Goal: Information Seeking & Learning: Learn about a topic

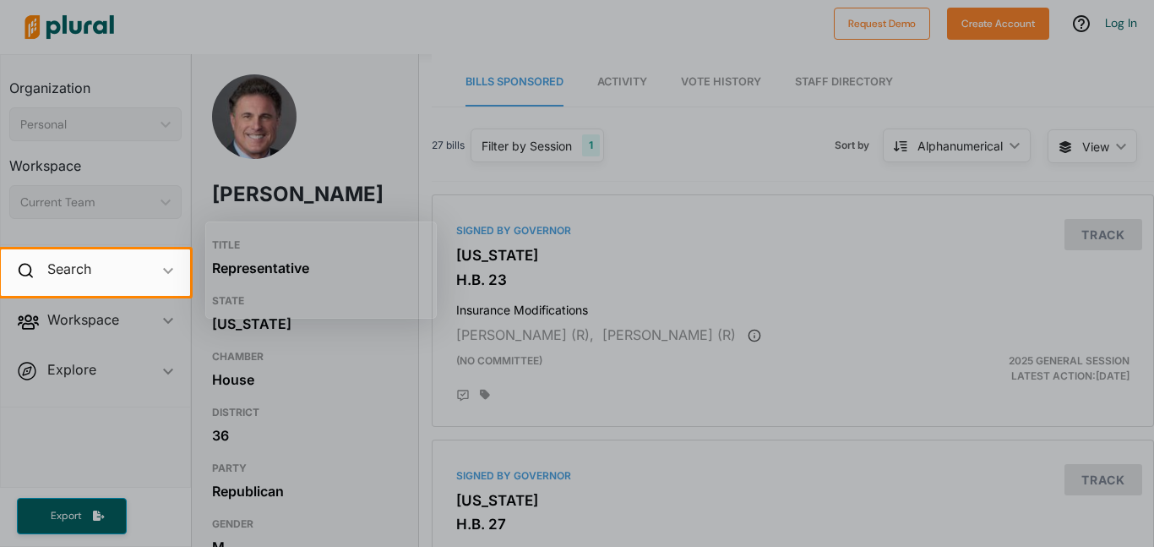
click at [541, 187] on div at bounding box center [577, 124] width 1154 height 249
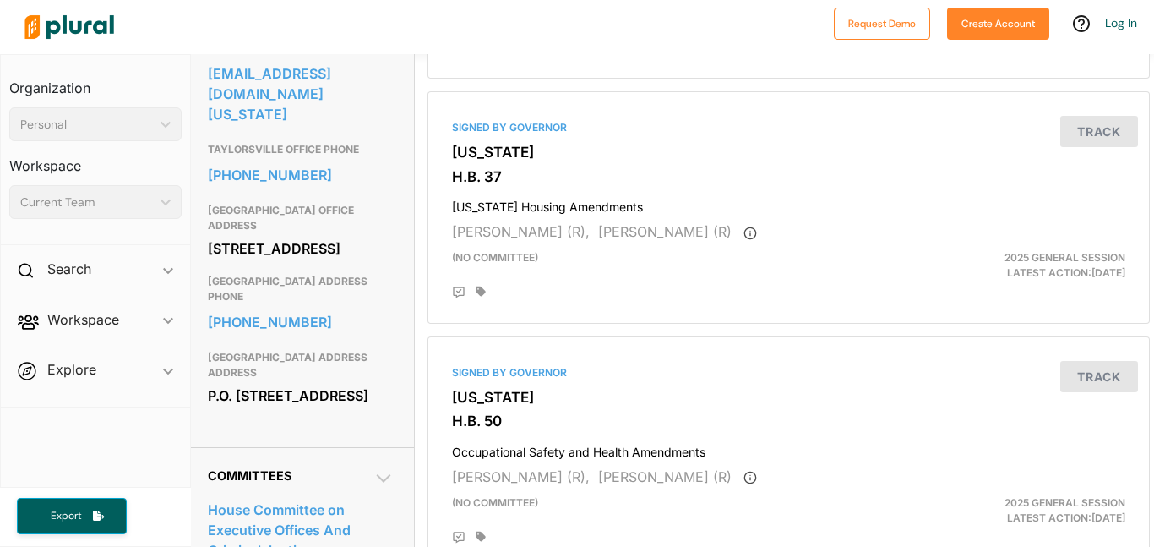
scroll to position [0, 4]
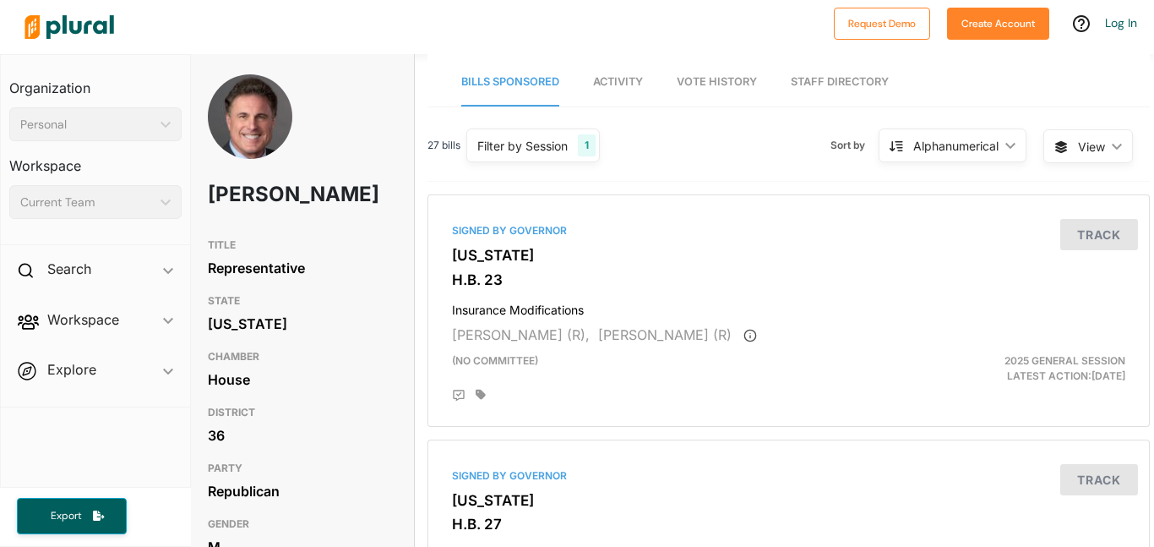
click at [625, 84] on span "Activity" at bounding box center [618, 81] width 50 height 13
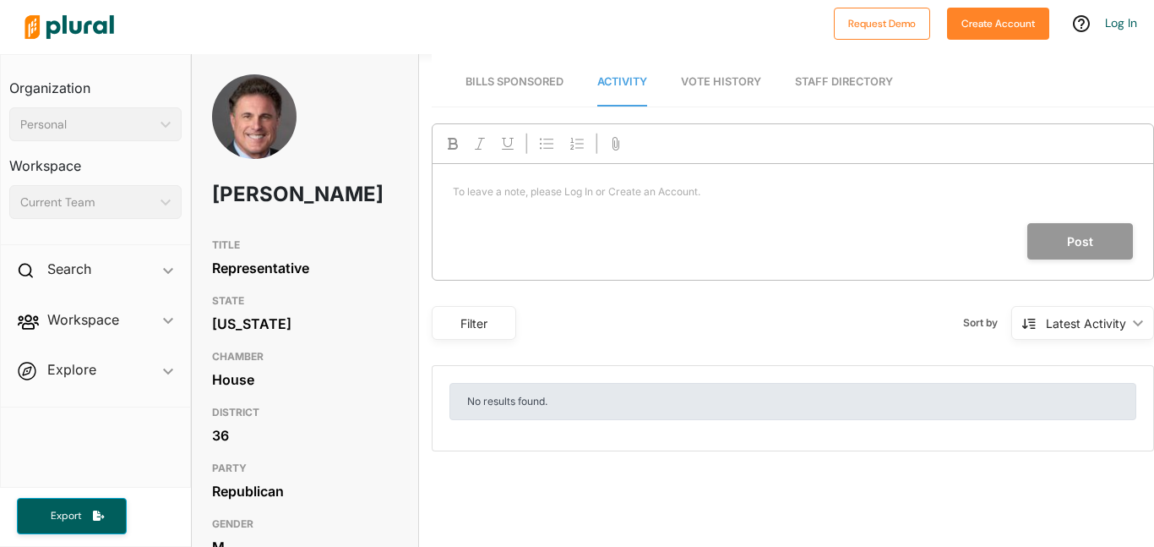
click at [538, 77] on span "Bills Sponsored" at bounding box center [514, 81] width 98 height 13
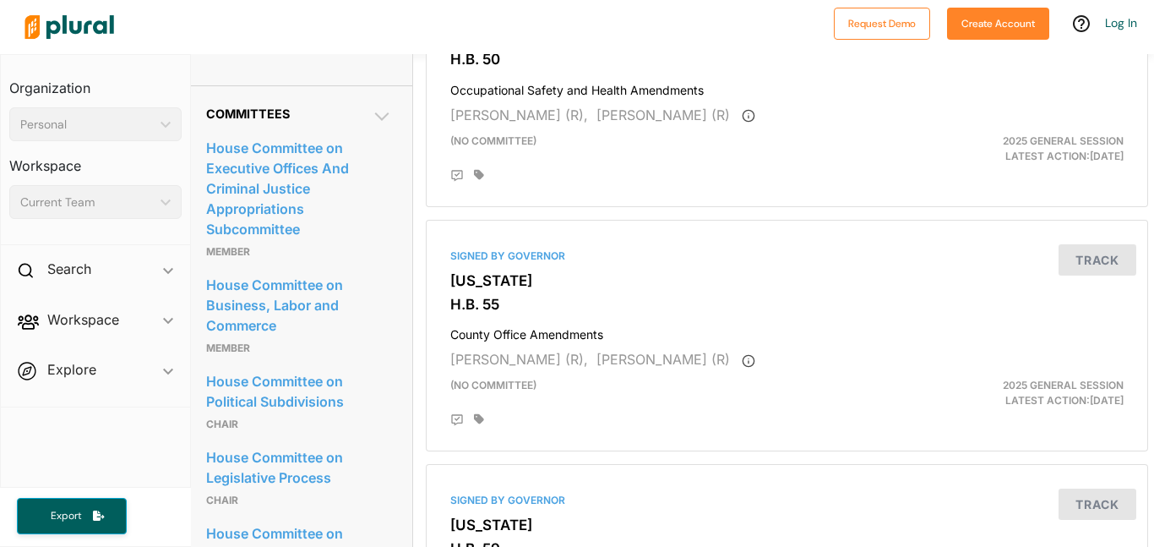
scroll to position [967, 6]
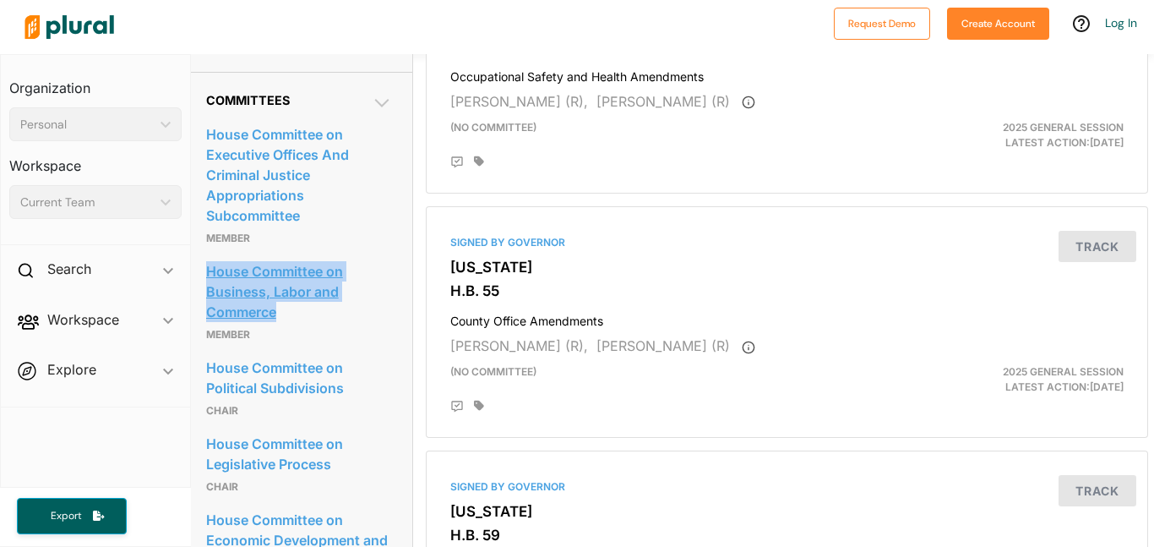
drag, startPoint x: 195, startPoint y: 297, endPoint x: 296, endPoint y: 351, distance: 114.1
click at [296, 351] on div "Committees House Committee on Executive Offices And Criminal Justice Appropriat…" at bounding box center [299, 387] width 226 height 631
copy link "House Committee on Business, Labor and Commerce"
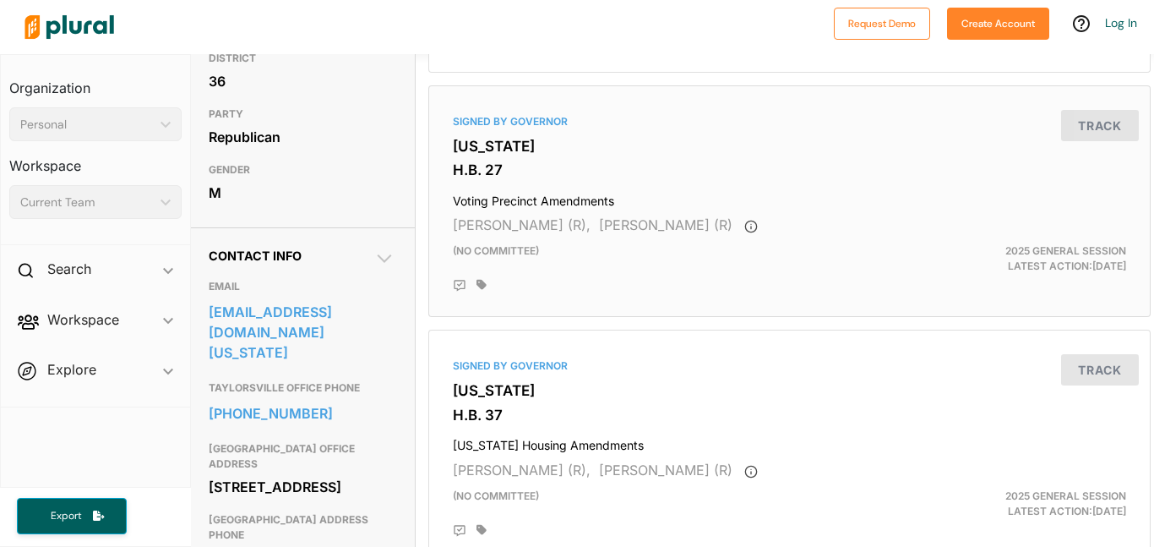
scroll to position [378, 3]
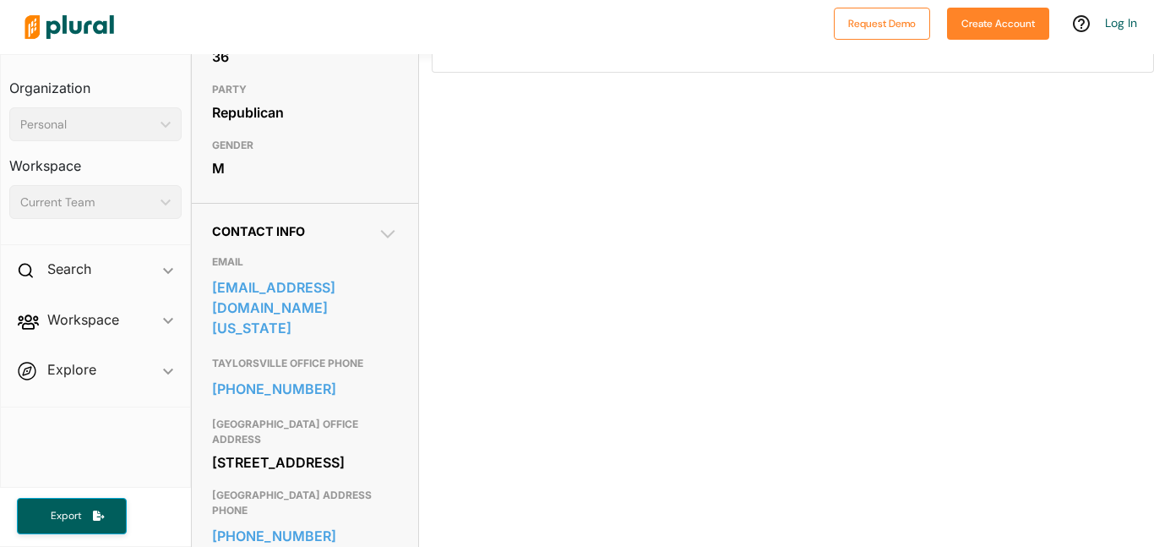
scroll to position [378, 0]
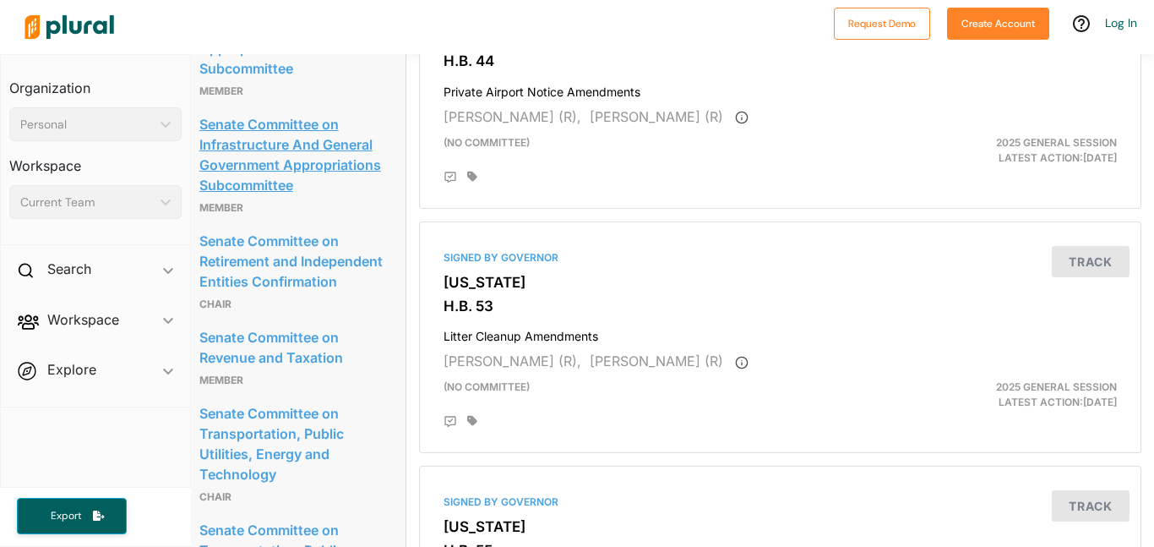
scroll to position [964, 13]
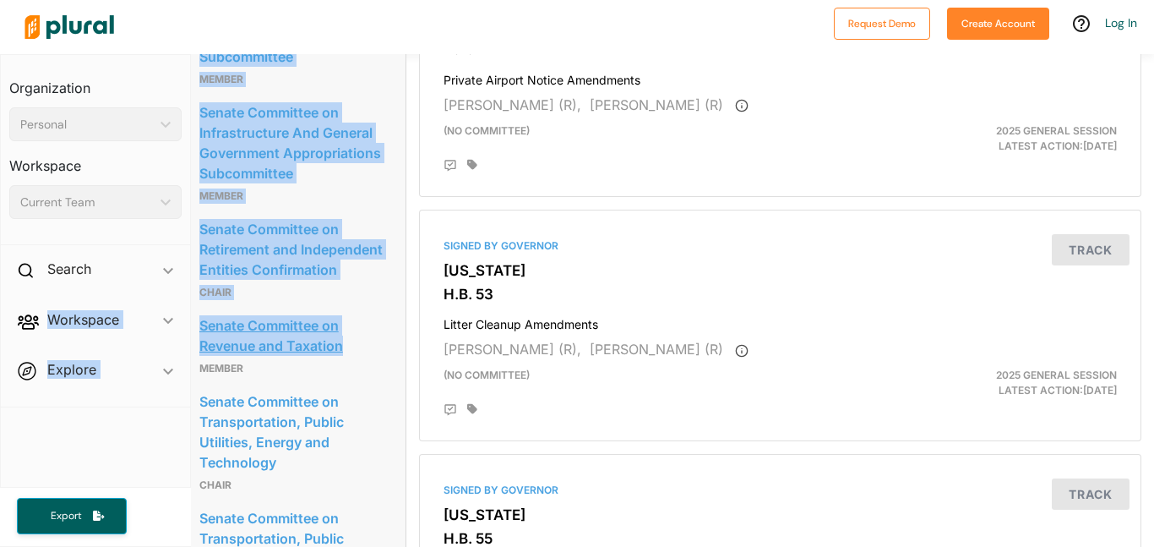
drag, startPoint x: 188, startPoint y: 359, endPoint x: 384, endPoint y: 400, distance: 199.3
click at [384, 400] on div "Organization Personal ic_keyboard_arrow_down Personal Workspace Current Team ic…" at bounding box center [577, 300] width 1154 height 492
click at [384, 358] on link "Senate Committee on Revenue and Taxation" at bounding box center [292, 336] width 186 height 46
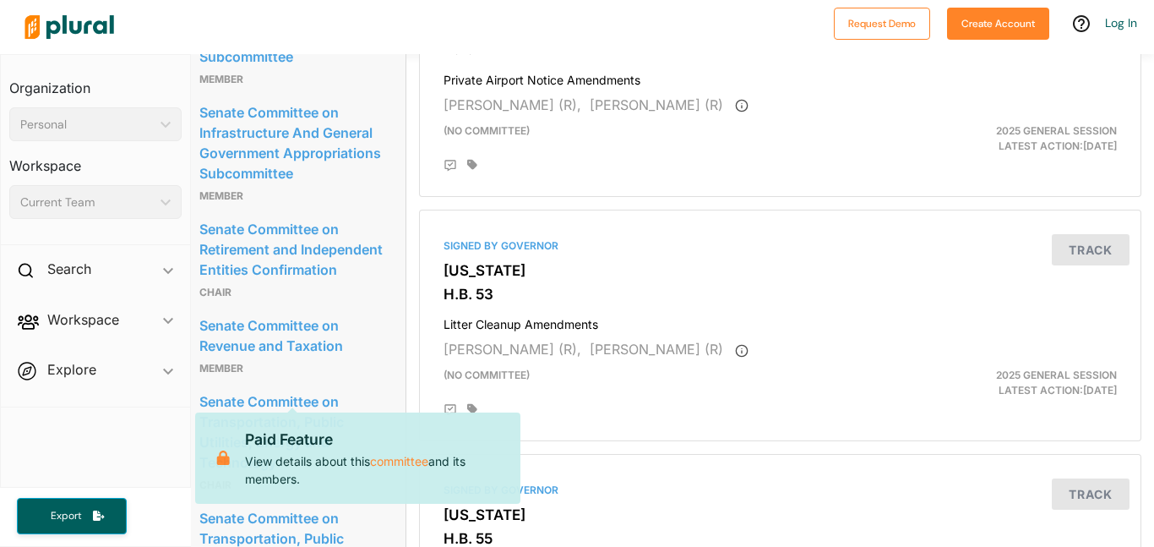
click at [171, 302] on span "Workspace ic_keyboard_arrow_down Members Bills Tags Saved Searches Activity" at bounding box center [95, 323] width 189 height 46
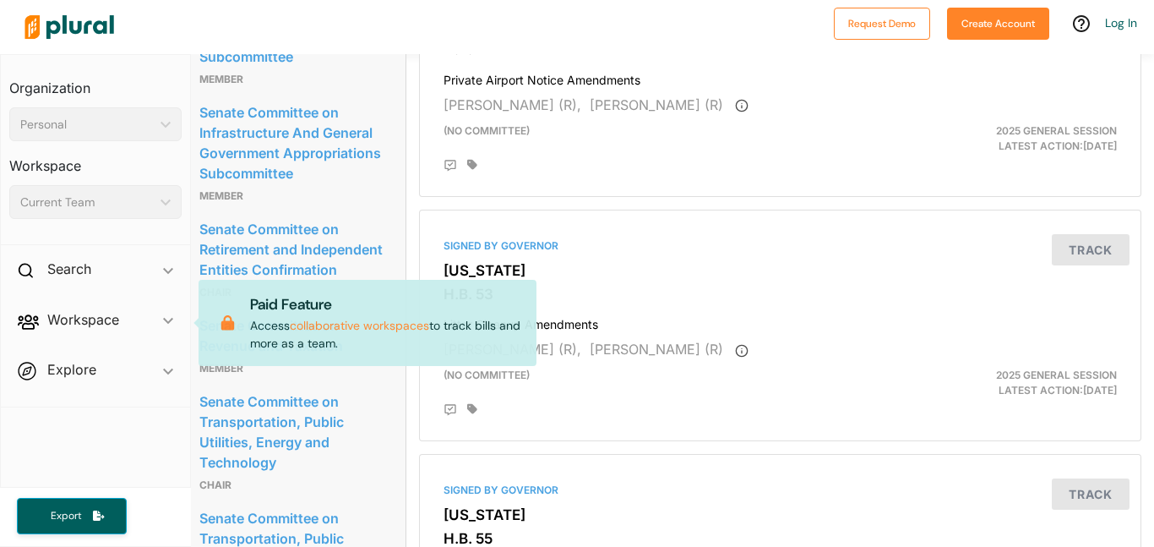
click at [180, 362] on span "Explore ic_keyboard_arrow_down Overview" at bounding box center [95, 373] width 189 height 46
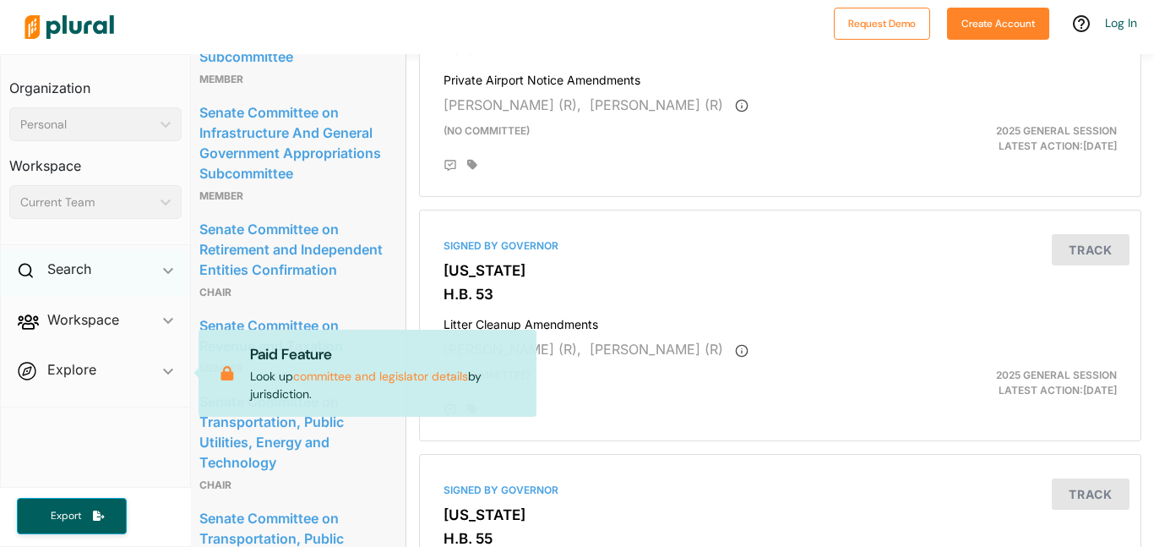
click at [183, 250] on div "Search ic_keyboard_arrow_down" at bounding box center [95, 272] width 189 height 46
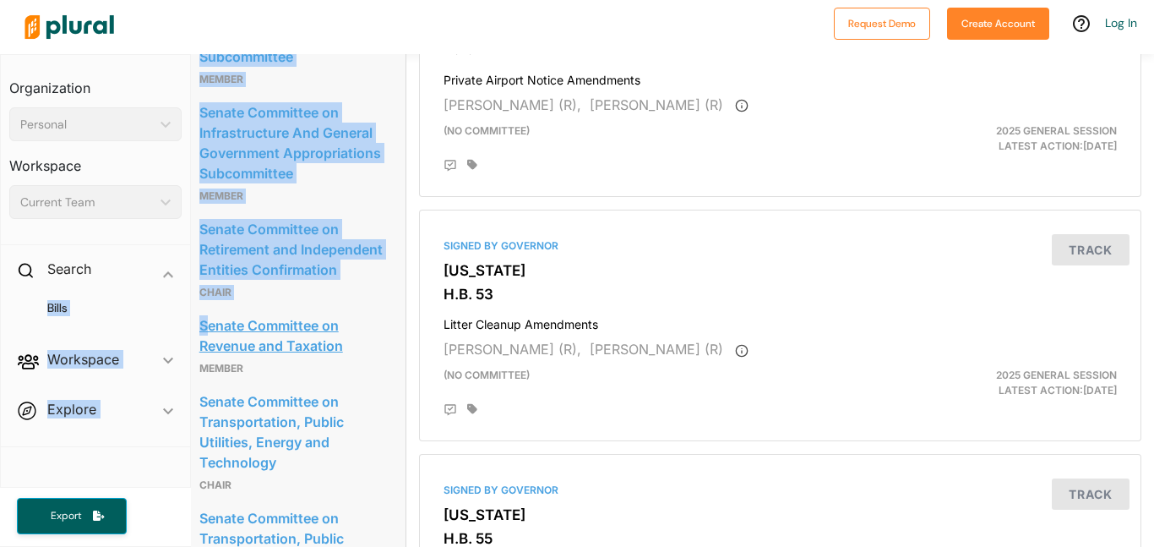
scroll to position [964, 12]
drag, startPoint x: 188, startPoint y: 359, endPoint x: 319, endPoint y: 391, distance: 135.6
click at [319, 391] on div "Organization Personal ic_keyboard_arrow_down Personal Workspace Current Team ic…" at bounding box center [577, 300] width 1154 height 492
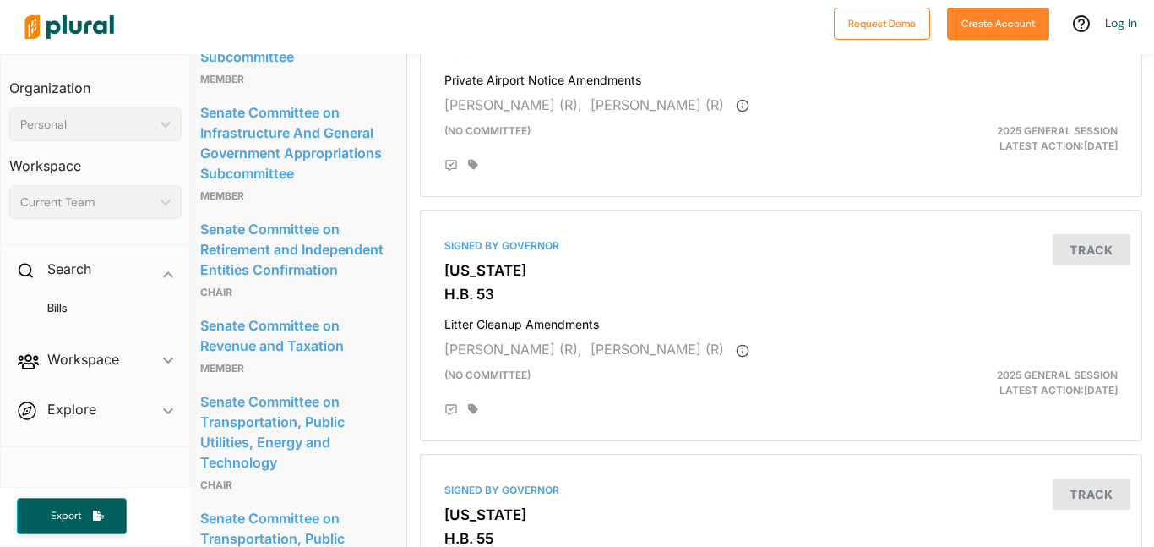
click at [181, 374] on span "Workspace ic_keyboard_arrow_down Members Bills Tags Saved Searches Activity" at bounding box center [95, 363] width 189 height 46
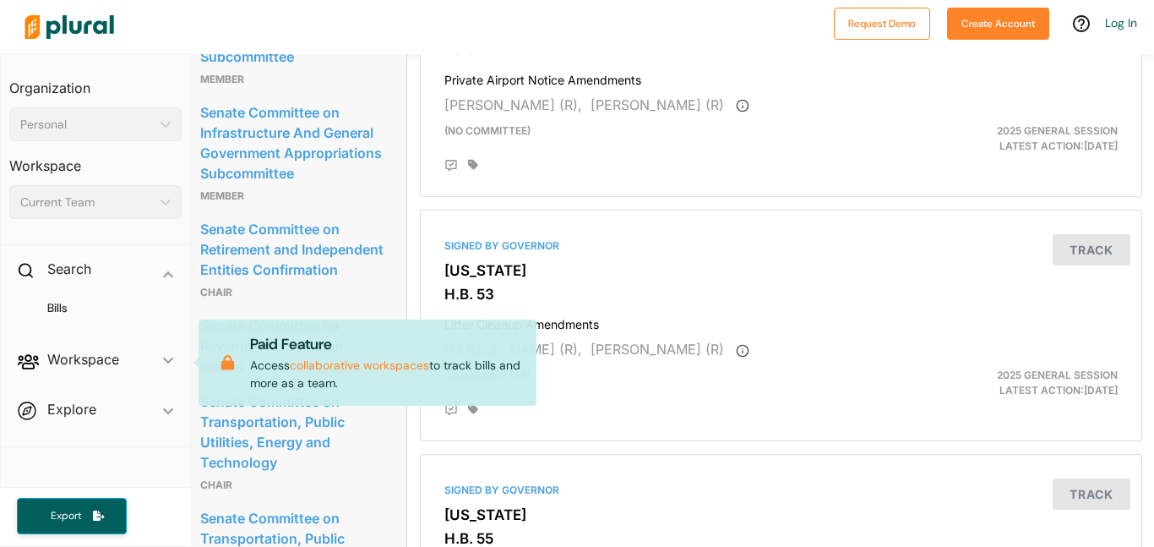
click at [185, 340] on span "Workspace ic_keyboard_arrow_down Members Bills Tags Saved Searches Activity Pai…" at bounding box center [95, 363] width 189 height 46
click at [184, 284] on div "Search ic_keyboard_arrow_down" at bounding box center [95, 272] width 189 height 46
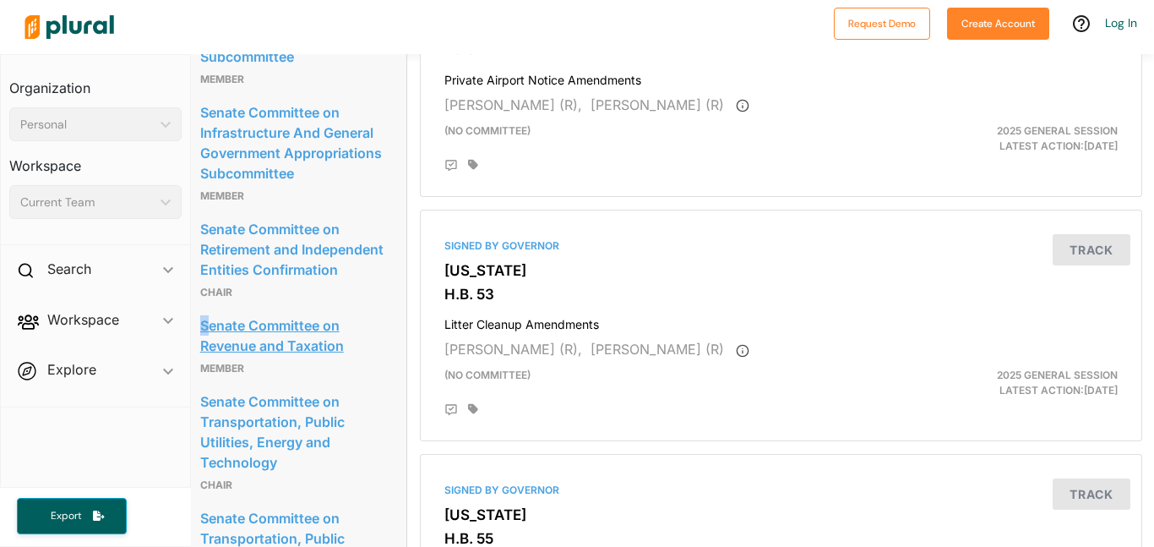
scroll to position [964, 9]
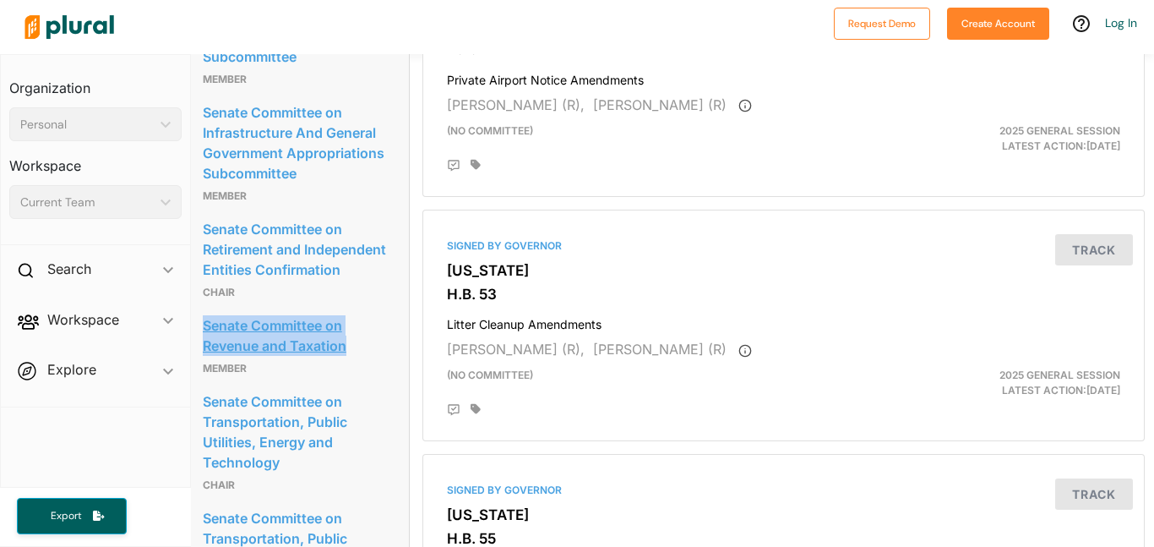
drag, startPoint x: 195, startPoint y: 373, endPoint x: 357, endPoint y: 384, distance: 162.6
click at [357, 384] on div "Committees Senate Committee on Executive Offices And Criminal Justice Appropria…" at bounding box center [295, 403] width 226 height 981
copy link "Senate Committee on Revenue and Taxation"
click at [190, 353] on div "Committees Senate Committee on Executive Offices And Criminal Justice Appropria…" at bounding box center [295, 403] width 226 height 981
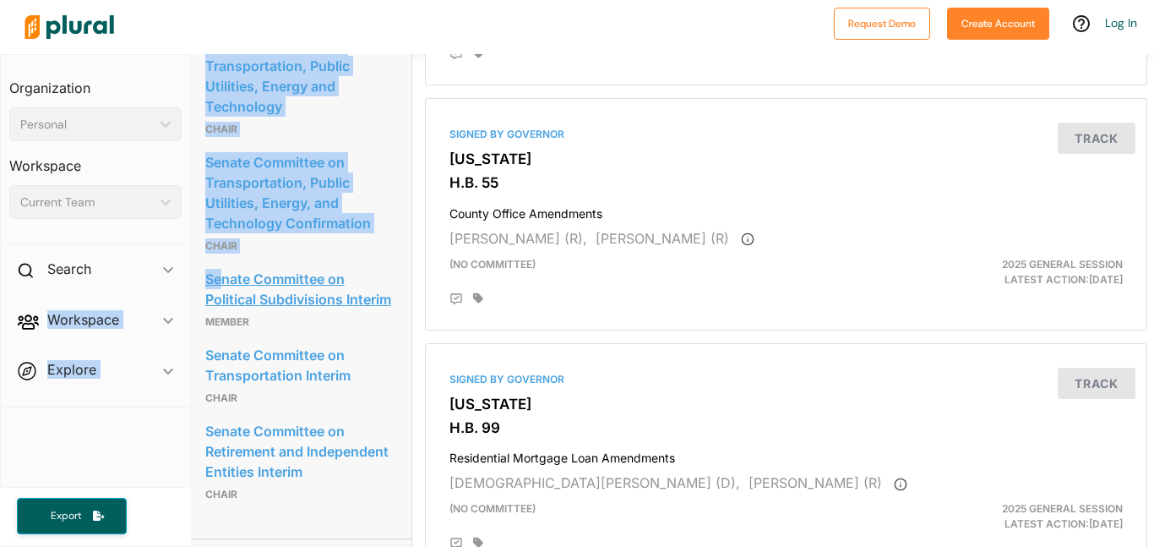
scroll to position [1319, 0]
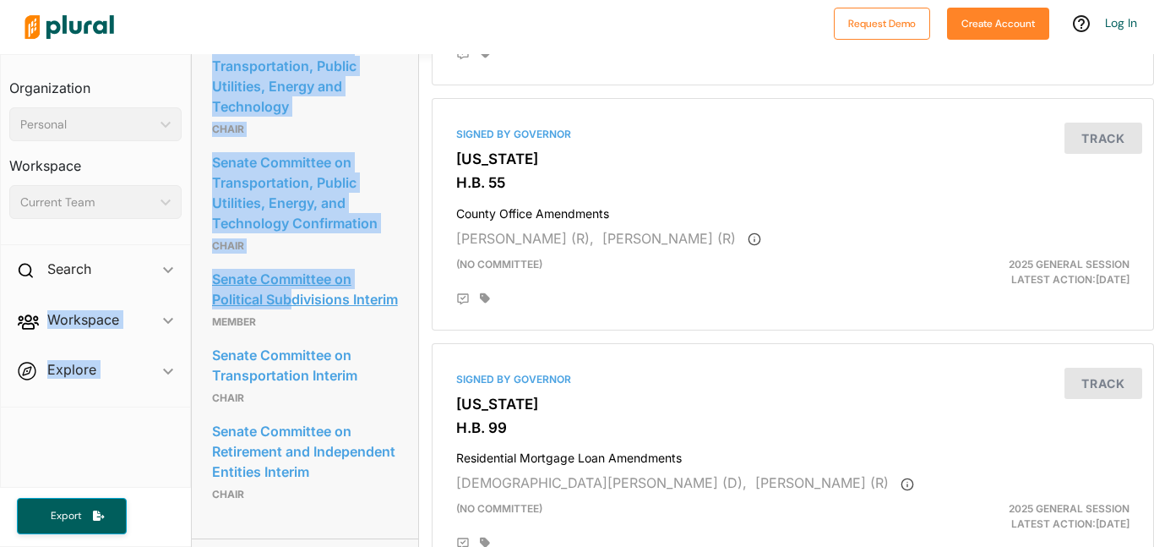
drag, startPoint x: 180, startPoint y: 313, endPoint x: 296, endPoint y: 351, distance: 121.6
click at [296, 351] on div "Organization Personal ic_keyboard_arrow_down Personal Workspace Current Team ic…" at bounding box center [577, 300] width 1154 height 492
click at [212, 312] on link "Senate Committee on Political Subdivisions Interim" at bounding box center [305, 289] width 186 height 46
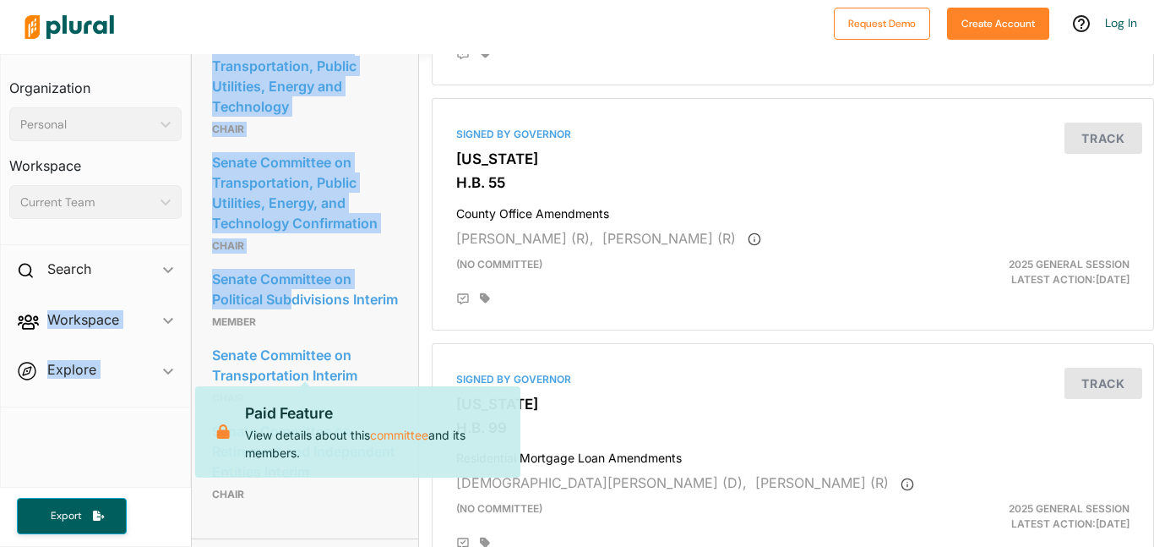
click at [200, 310] on div "Committees Senate Committee on Executive Offices And Criminal Justice Appropria…" at bounding box center [305, 47] width 226 height 981
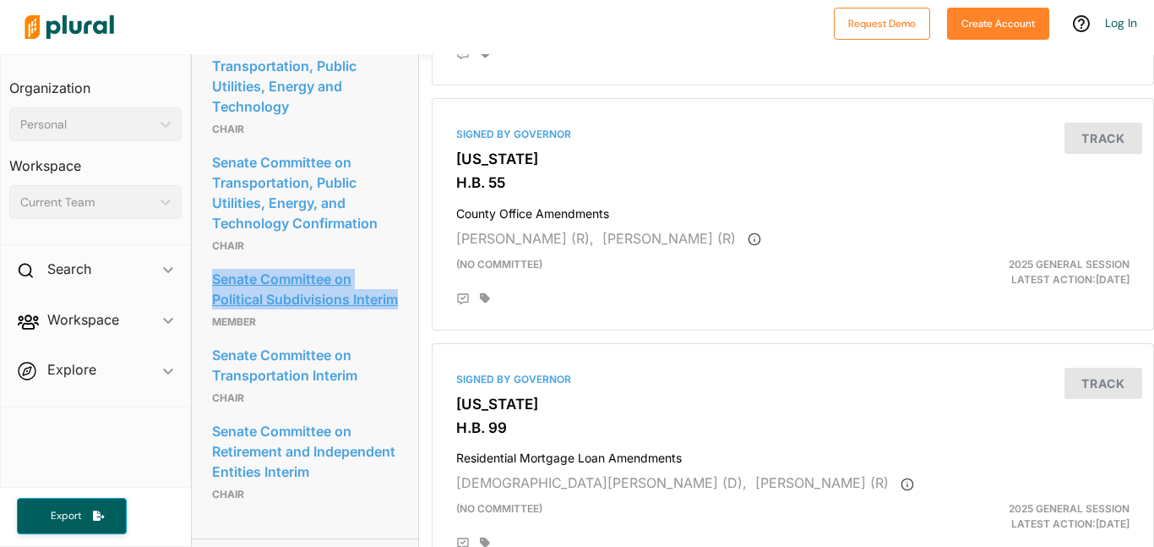
drag, startPoint x: 201, startPoint y: 318, endPoint x: 320, endPoint y: 360, distance: 126.1
click at [320, 360] on div "Committees Senate Committee on Executive Offices And Criminal Justice Appropria…" at bounding box center [305, 47] width 226 height 981
copy link "Senate Committee on Political Subdivisions Interim"
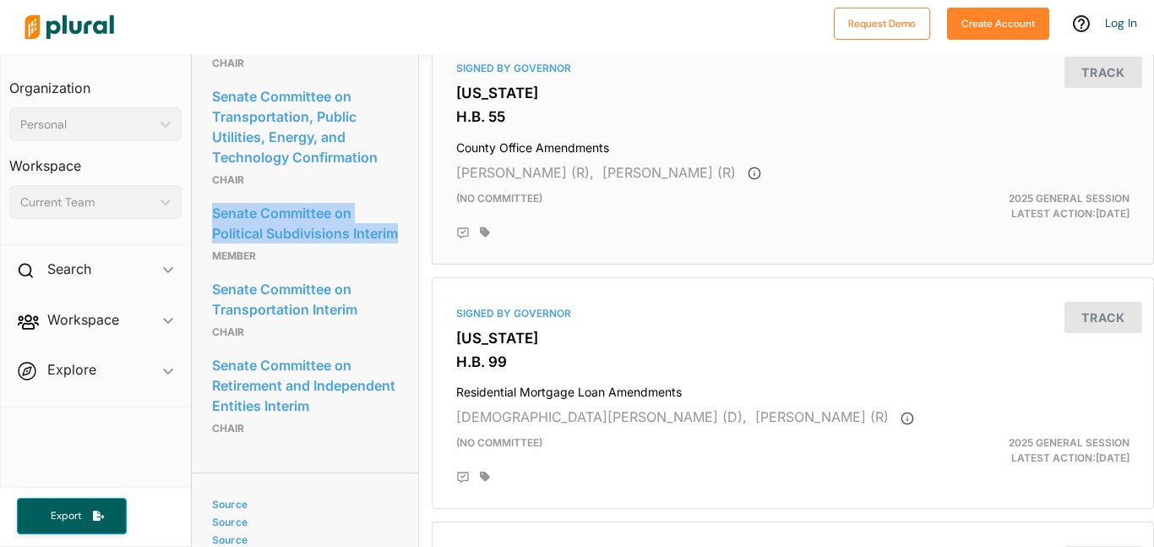
scroll to position [1387, 0]
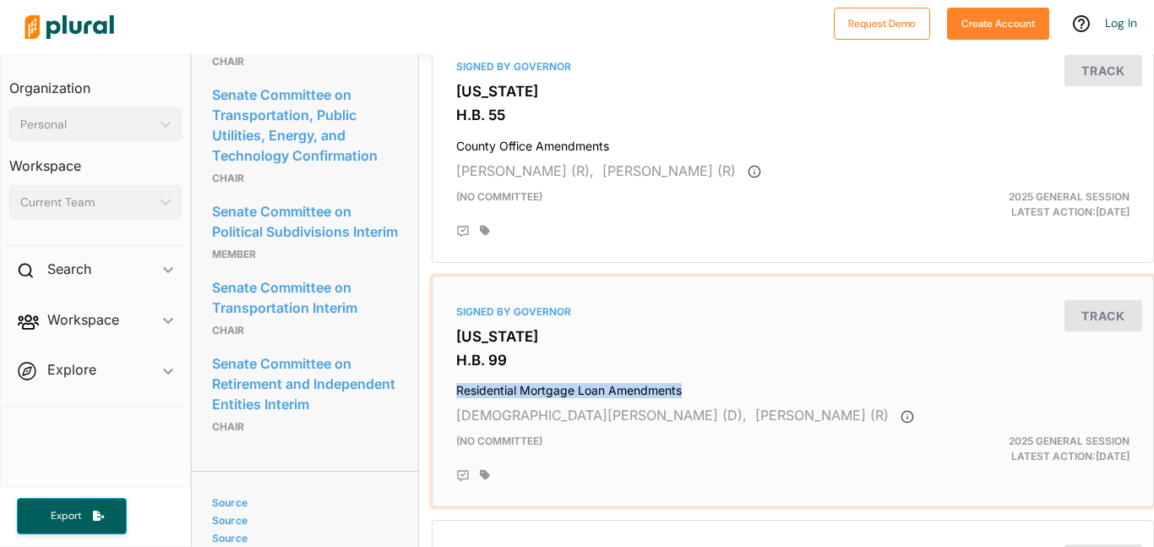
drag, startPoint x: 456, startPoint y: 385, endPoint x: 728, endPoint y: 386, distance: 272.0
click at [728, 386] on h4 "Residential Mortgage Loan Amendments" at bounding box center [792, 386] width 673 height 23
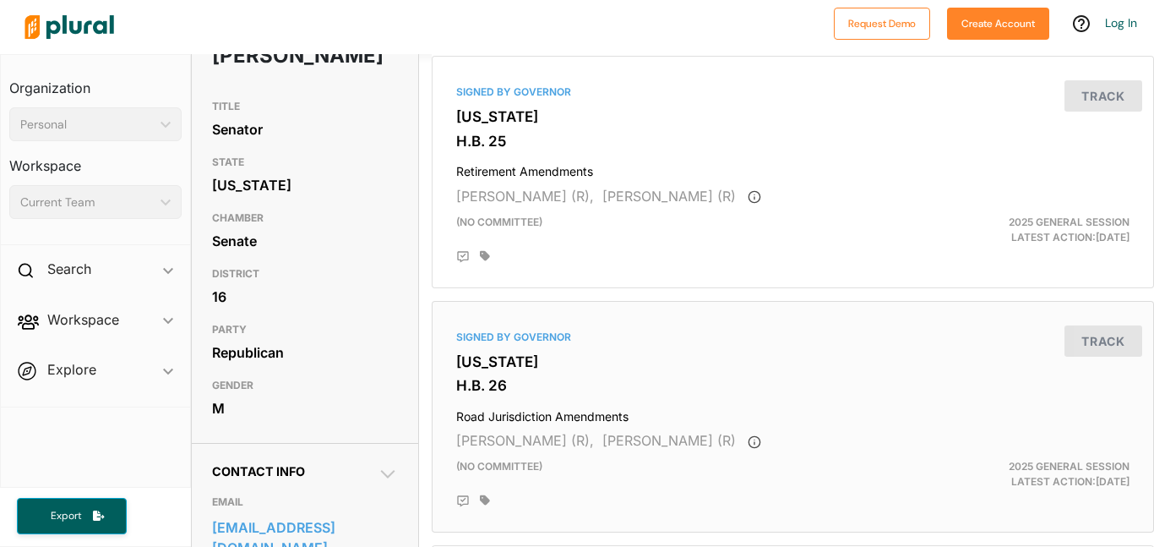
scroll to position [142, 0]
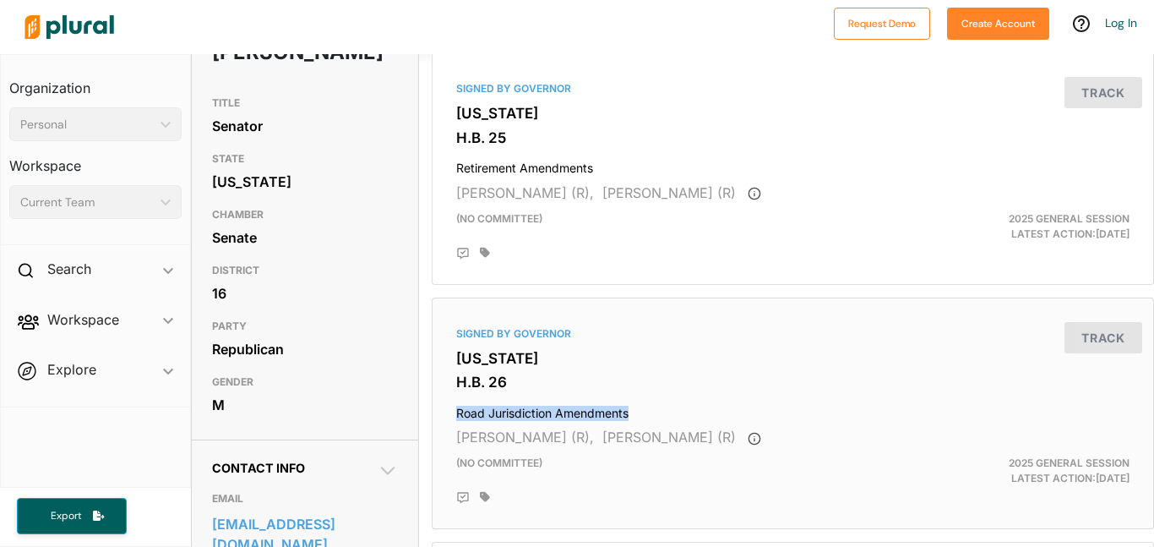
drag, startPoint x: 422, startPoint y: 411, endPoint x: 639, endPoint y: 400, distance: 217.4
copy h4 "Road Jurisdiction Amendments"
click at [410, 390] on div "TITLE Senator STATE Utah CHAMBER Senate DISTRICT 16 PARTY Republican GENDER M" at bounding box center [305, 255] width 226 height 335
drag, startPoint x: 428, startPoint y: 162, endPoint x: 614, endPoint y: 167, distance: 185.9
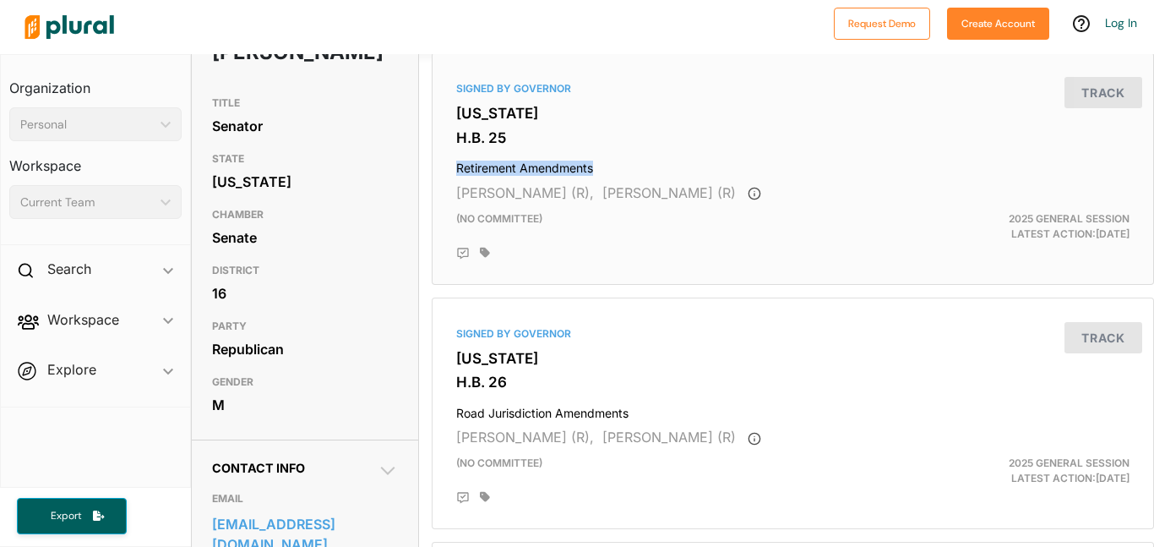
copy h4 "Retirement Amendments"
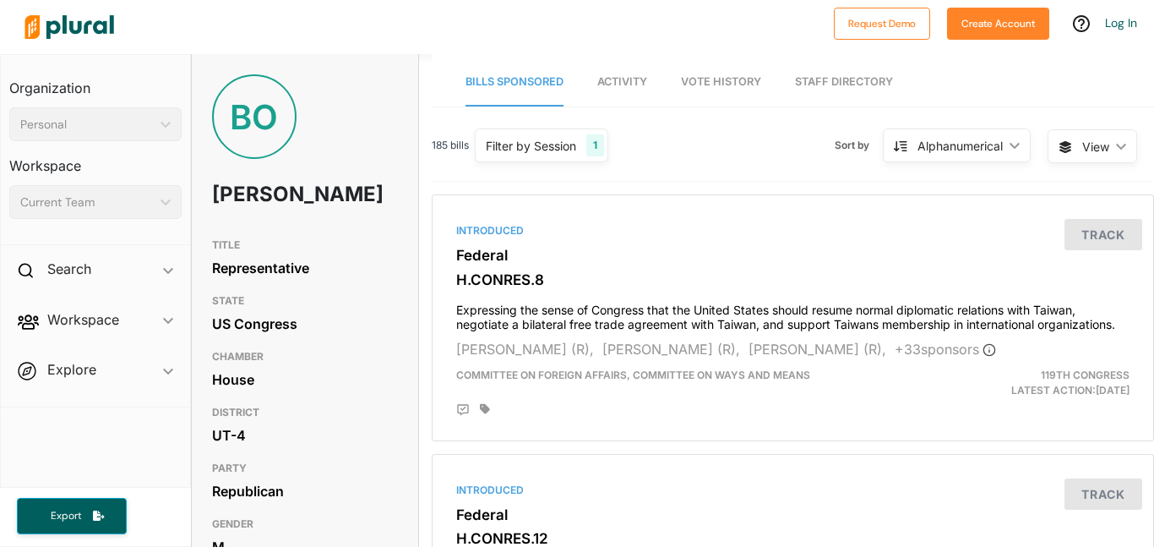
click at [253, 119] on div "BO" at bounding box center [254, 116] width 84 height 84
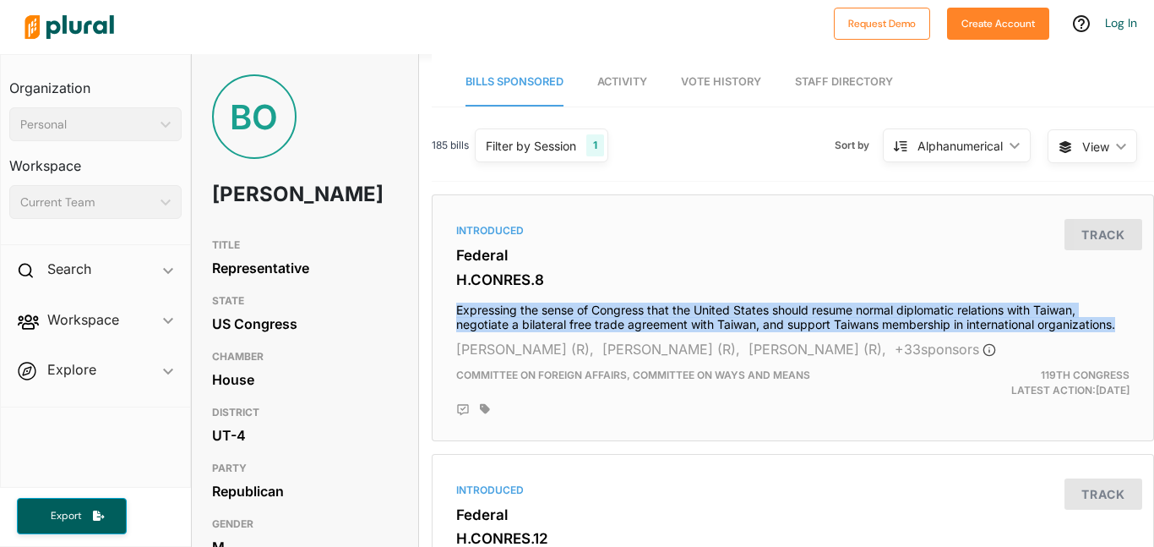
drag, startPoint x: 424, startPoint y: 303, endPoint x: 1129, endPoint y: 324, distance: 705.7
copy h4 "Expressing the sense of Congress that the United States should resume normal di…"
click at [1129, 324] on div "Introduced Federal H.CONRES.8 Expressing the sense of Congress that the United …" at bounding box center [792, 317] width 707 height 231
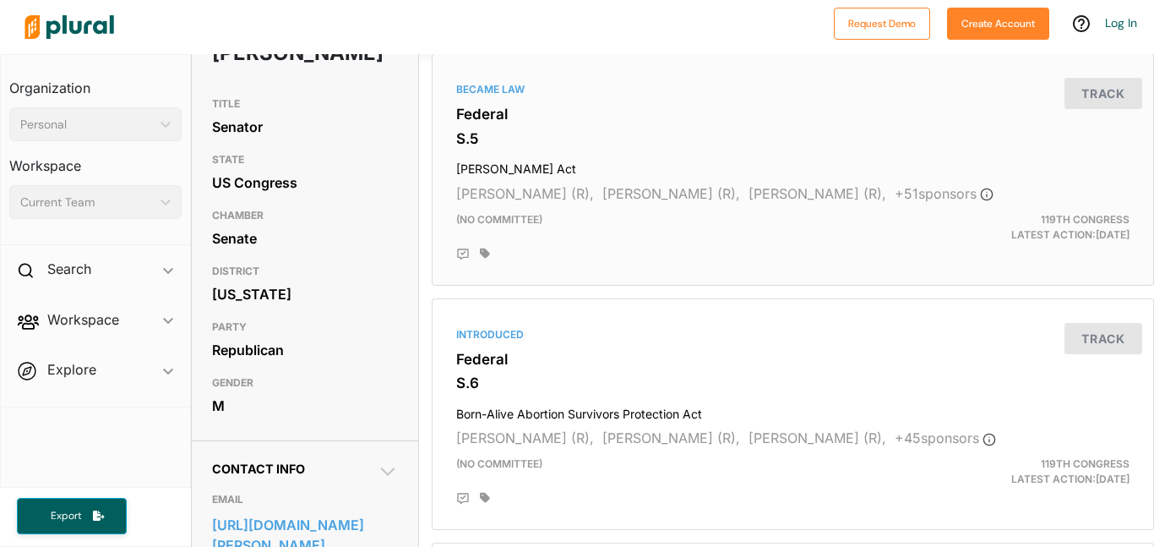
scroll to position [144, 0]
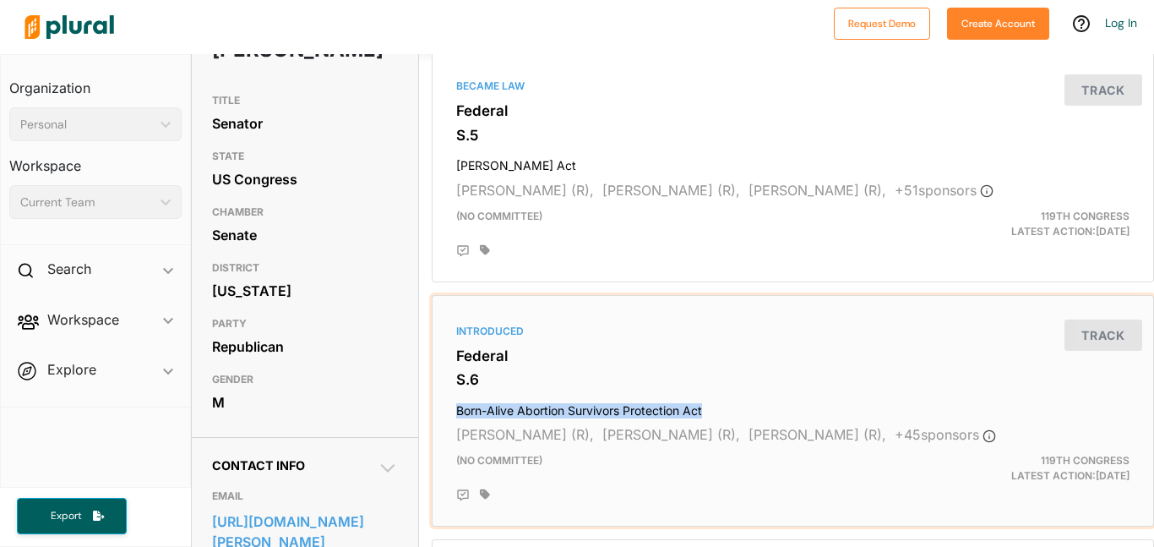
drag, startPoint x: 436, startPoint y: 408, endPoint x: 707, endPoint y: 405, distance: 271.2
click at [707, 405] on div "Introduced Federal S.6 Born-Alive Abortion Survivors Protection Act [PERSON_NAM…" at bounding box center [793, 411] width 722 height 232
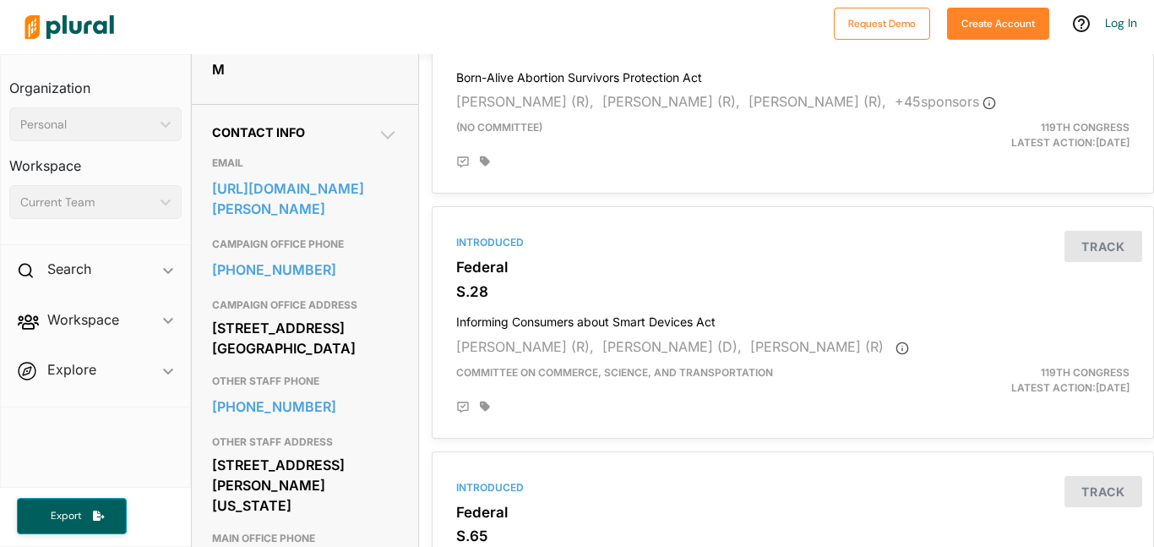
scroll to position [479, 0]
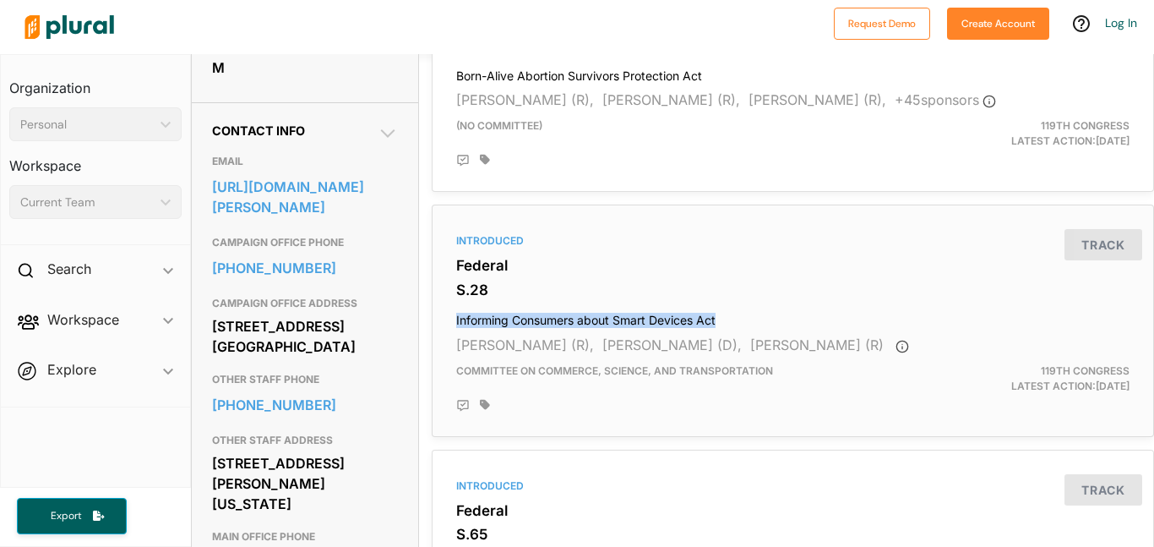
drag, startPoint x: 425, startPoint y: 319, endPoint x: 732, endPoint y: 312, distance: 307.6
copy h4 "Informing Consumers about Smart Devices Act"
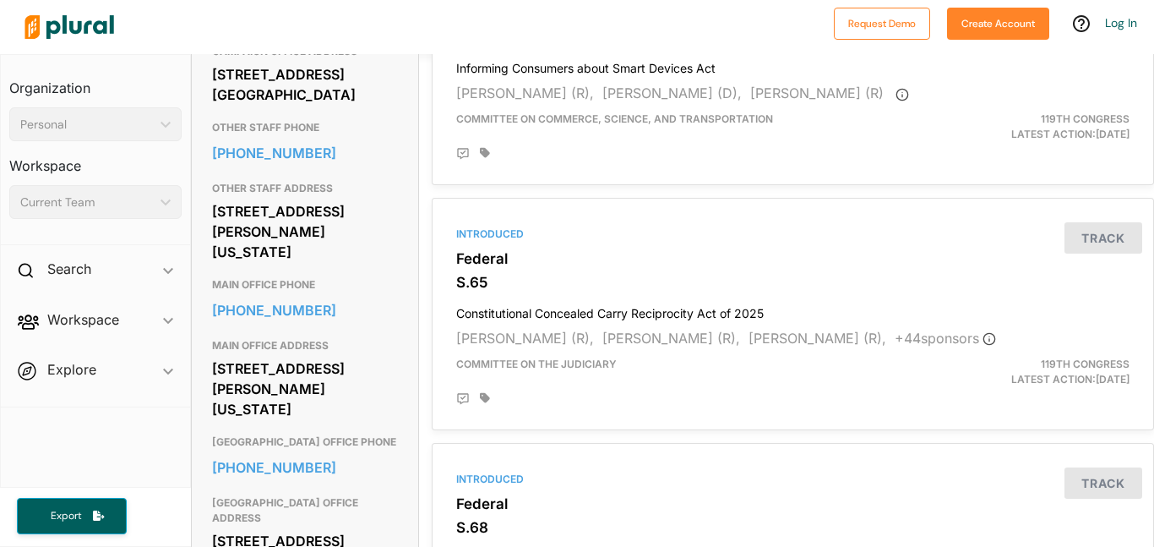
scroll to position [740, 0]
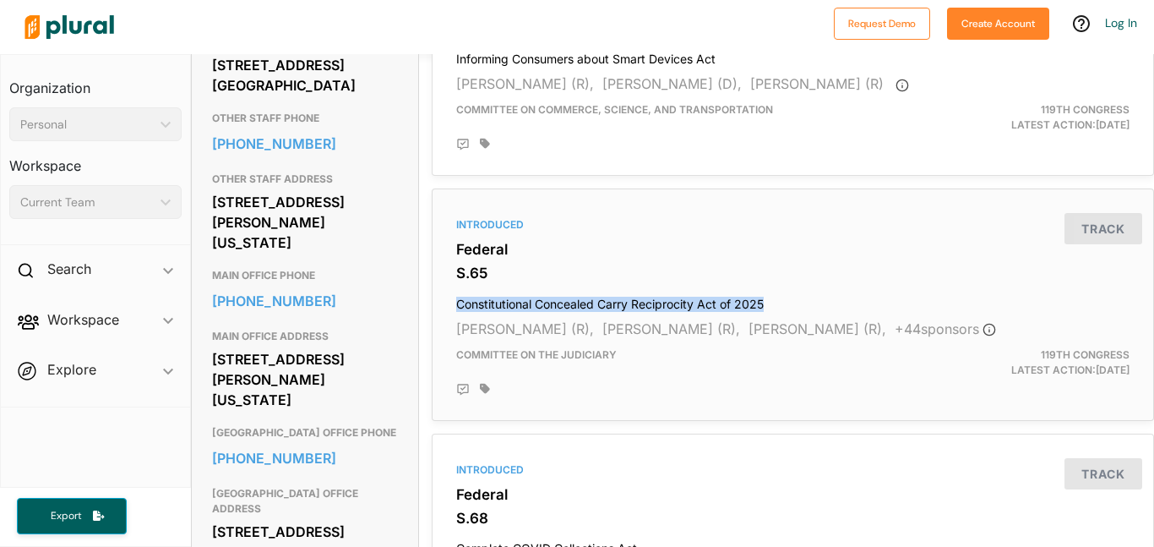
drag, startPoint x: 421, startPoint y: 307, endPoint x: 770, endPoint y: 284, distance: 350.5
copy h4 "Constitutional Concealed Carry Reciprocity Act of 2025"
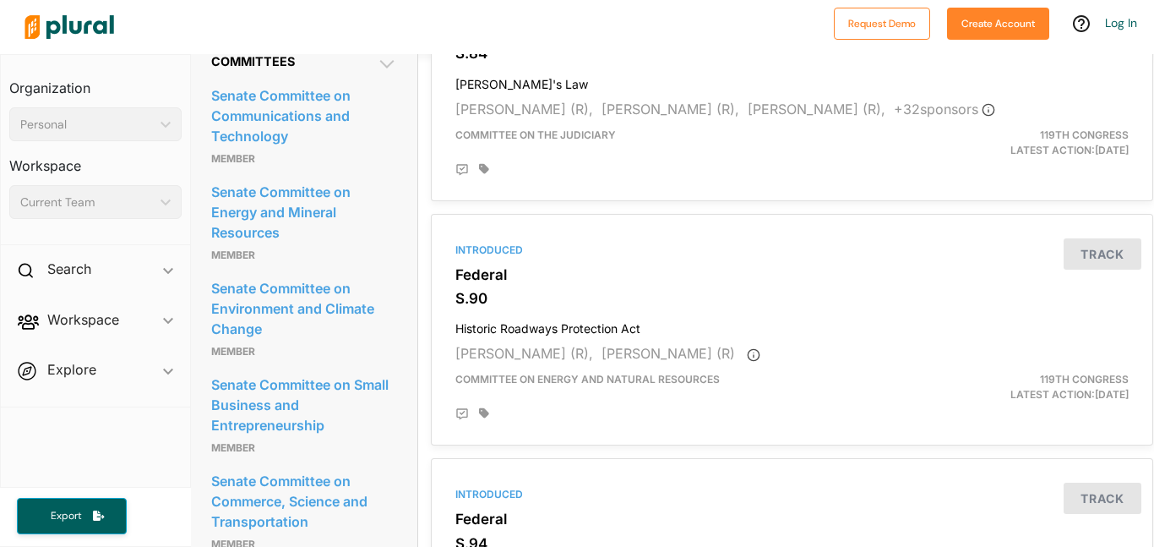
scroll to position [1450, 1]
drag, startPoint x: 418, startPoint y: 323, endPoint x: 667, endPoint y: 334, distance: 248.6
copy h4 "Historic Roadways Protection Act"
